Goal: Entertainment & Leisure: Consume media (video, audio)

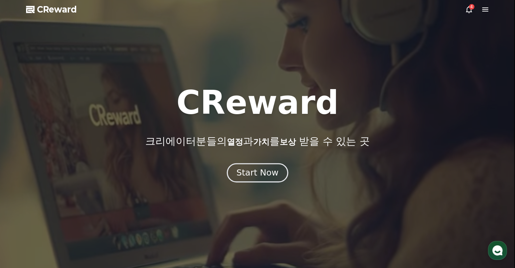
click at [264, 167] on div "Start Now" at bounding box center [257, 173] width 42 height 12
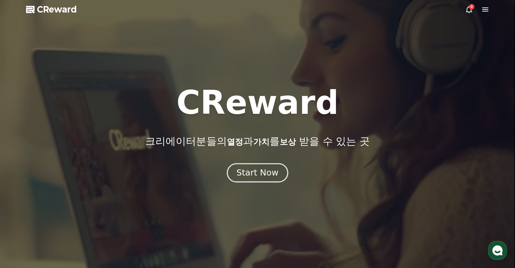
click at [260, 172] on div "Start Now" at bounding box center [257, 173] width 42 height 12
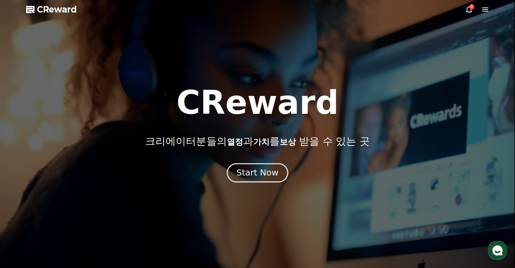
click at [264, 170] on div "Start Now" at bounding box center [257, 173] width 42 height 12
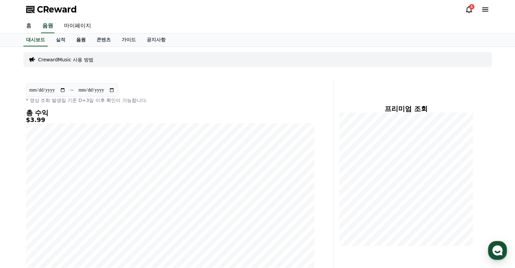
click at [83, 38] on link "음원" at bounding box center [81, 40] width 20 height 13
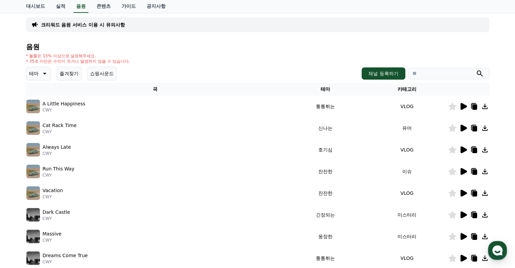
scroll to position [68, 0]
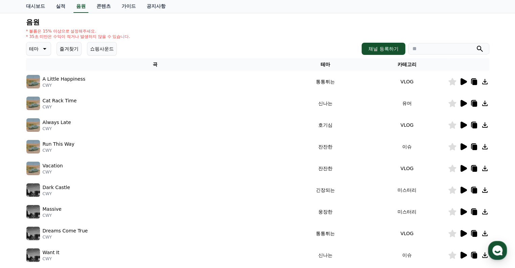
click at [45, 51] on icon at bounding box center [44, 49] width 8 height 8
click at [45, 67] on button "신나는" at bounding box center [37, 70] width 20 height 15
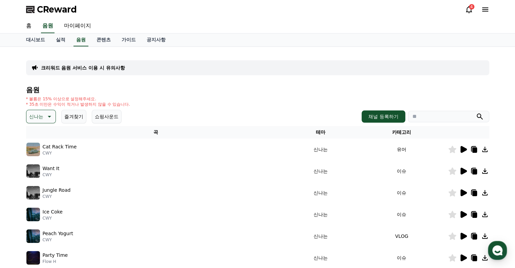
click at [462, 168] on icon at bounding box center [464, 171] width 6 height 7
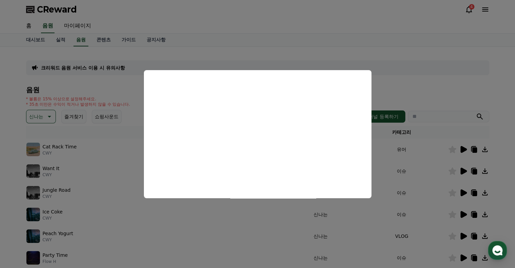
click at [263, 211] on button "close modal" at bounding box center [257, 134] width 515 height 268
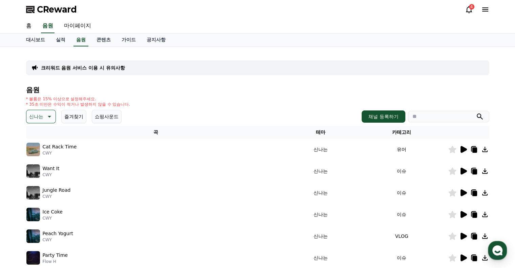
click at [461, 194] on icon at bounding box center [464, 192] width 6 height 7
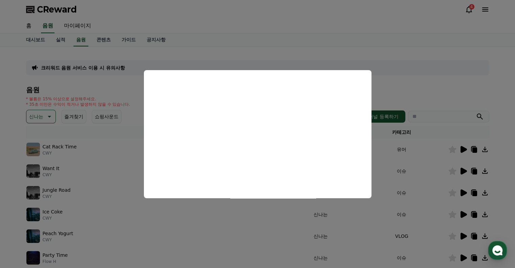
click at [250, 258] on button "close modal" at bounding box center [257, 134] width 515 height 268
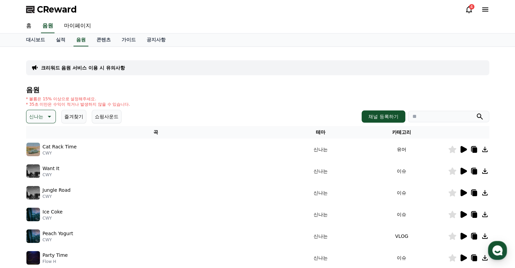
click at [463, 147] on icon at bounding box center [464, 149] width 6 height 7
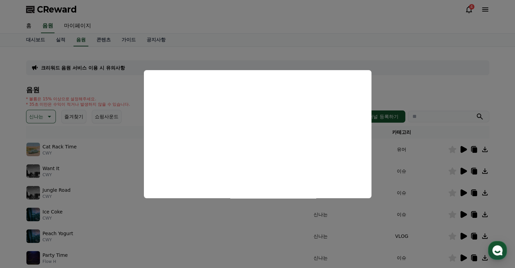
click at [462, 218] on button "close modal" at bounding box center [257, 134] width 515 height 268
click at [462, 214] on icon at bounding box center [464, 214] width 6 height 7
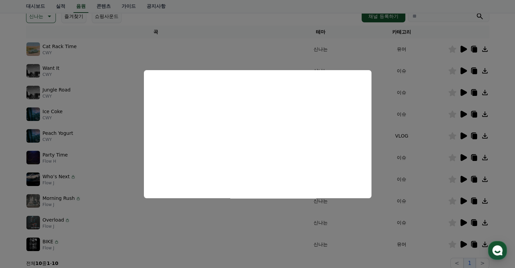
scroll to position [102, 0]
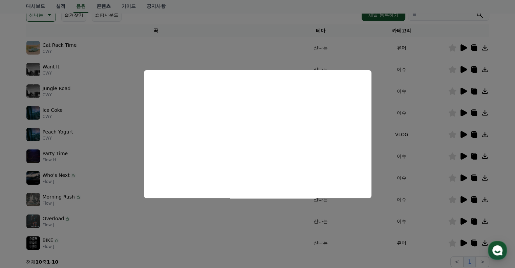
click at [464, 155] on button "close modal" at bounding box center [257, 134] width 515 height 268
click at [464, 155] on icon at bounding box center [464, 156] width 6 height 7
click at [443, 200] on button "close modal" at bounding box center [257, 134] width 515 height 268
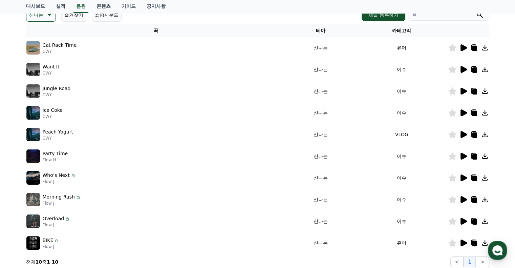
click at [463, 198] on icon at bounding box center [464, 199] width 6 height 7
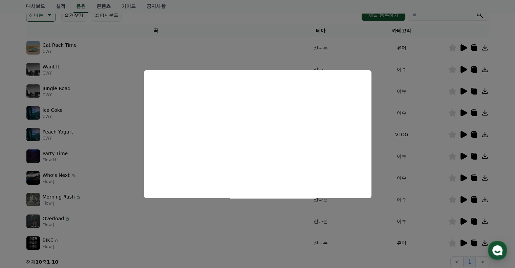
click at [438, 165] on button "close modal" at bounding box center [257, 134] width 515 height 268
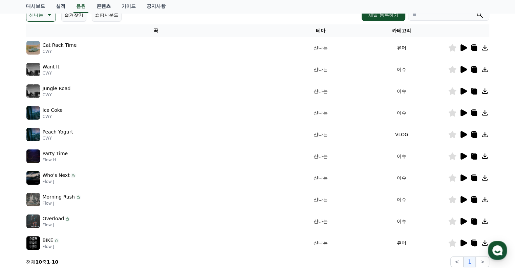
click at [463, 154] on icon at bounding box center [464, 156] width 6 height 7
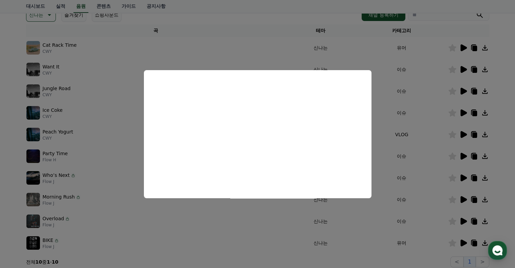
click at [450, 222] on button "close modal" at bounding box center [257, 134] width 515 height 268
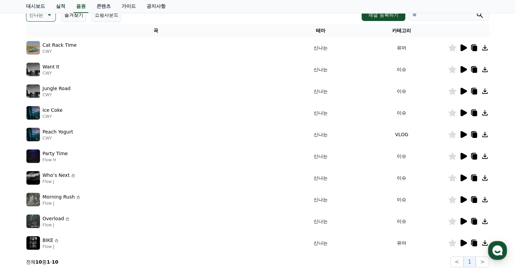
click at [461, 221] on icon at bounding box center [464, 221] width 6 height 7
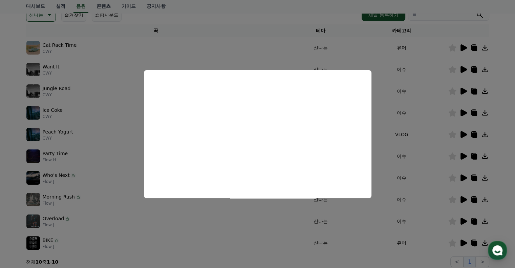
click at [220, 233] on button "close modal" at bounding box center [257, 134] width 515 height 268
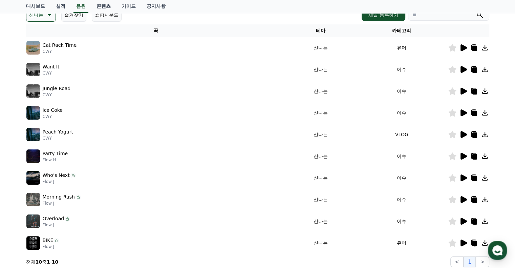
click at [476, 219] on icon at bounding box center [474, 221] width 5 height 5
